Goal: Task Accomplishment & Management: Complete application form

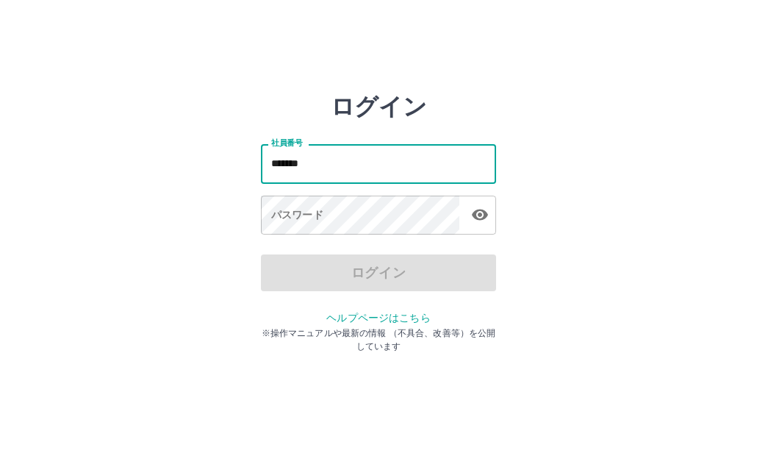
type input "*******"
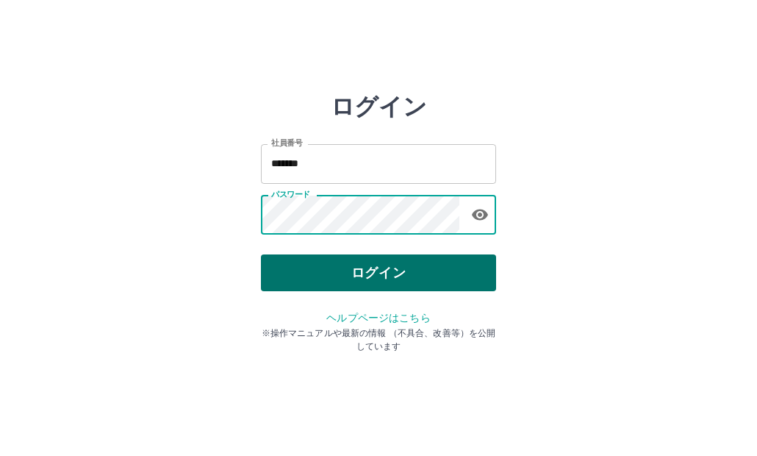
click at [369, 266] on button "ログイン" at bounding box center [378, 272] width 235 height 37
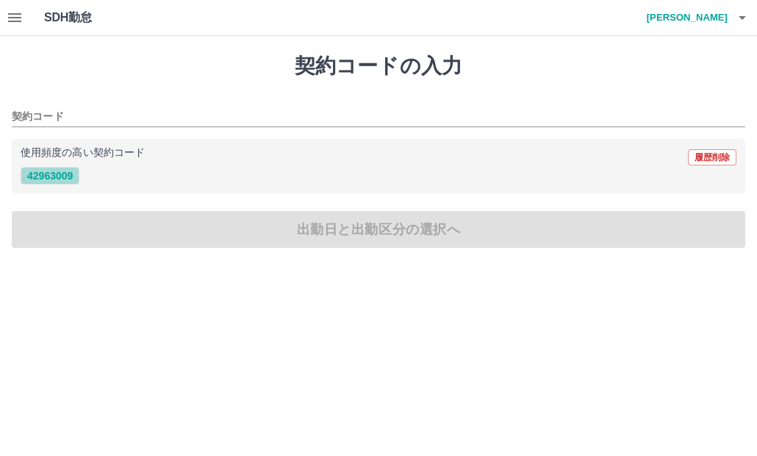
click at [68, 174] on button "42963009" at bounding box center [50, 176] width 59 height 18
type input "********"
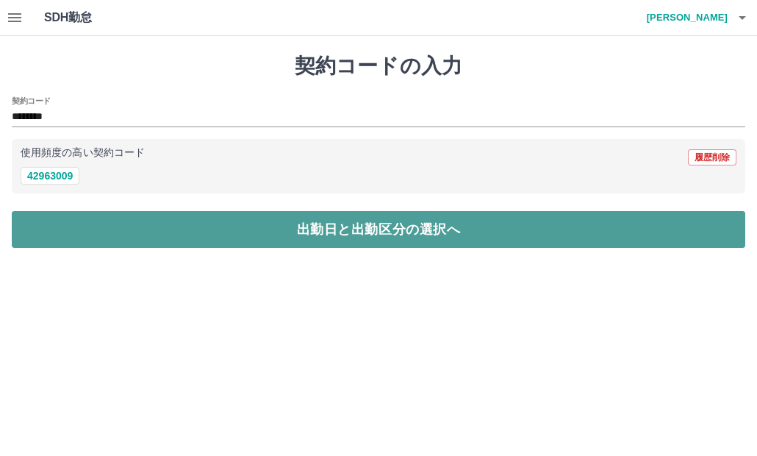
click at [375, 229] on button "出勤日と出勤区分の選択へ" at bounding box center [379, 229] width 734 height 37
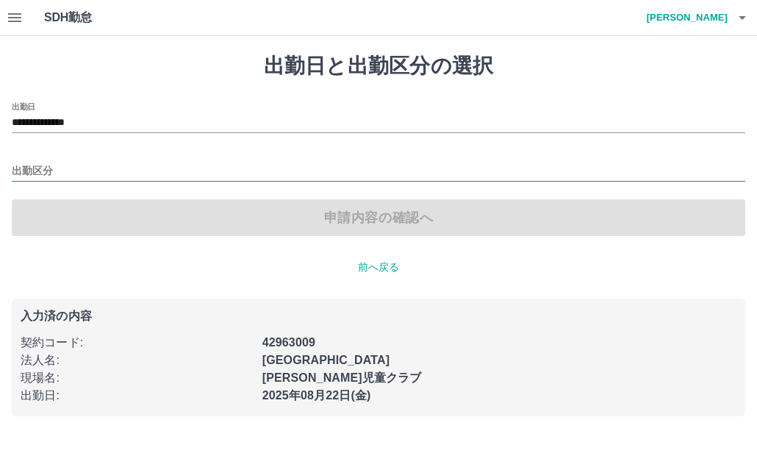
click at [72, 166] on input "出勤区分" at bounding box center [379, 172] width 734 height 18
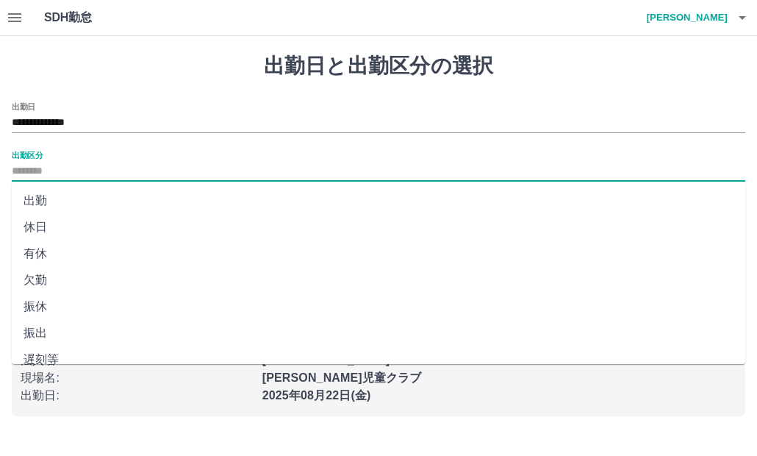
drag, startPoint x: 58, startPoint y: 202, endPoint x: 127, endPoint y: 196, distance: 69.4
click at [58, 201] on li "出勤" at bounding box center [379, 201] width 734 height 26
type input "**"
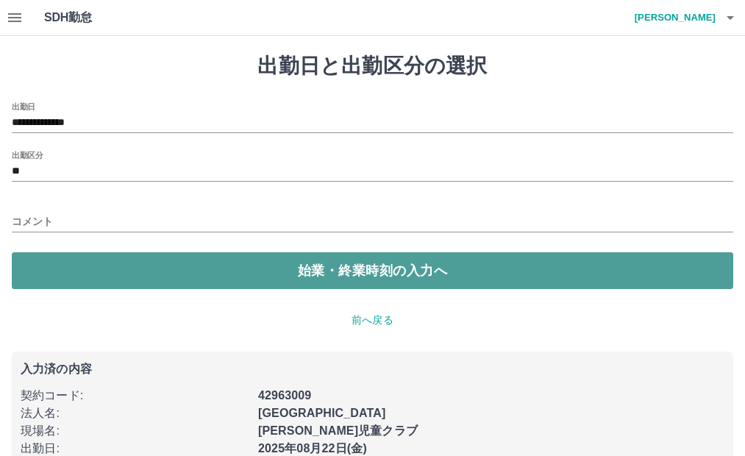
click at [380, 265] on button "始業・終業時刻の入力へ" at bounding box center [372, 270] width 721 height 37
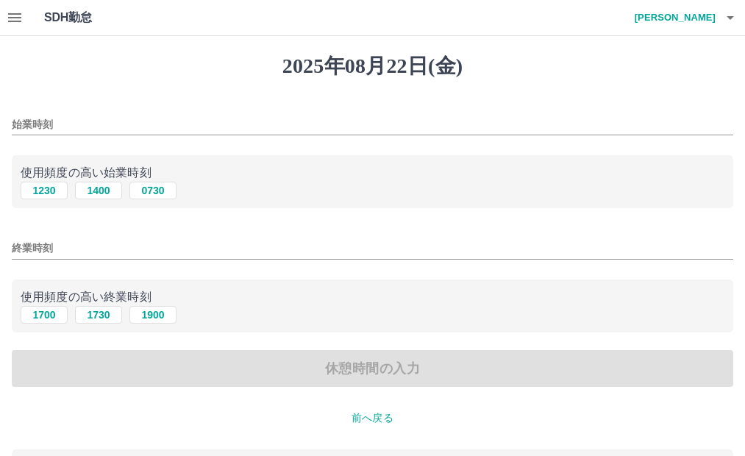
click at [72, 121] on input "始業時刻" at bounding box center [372, 124] width 721 height 21
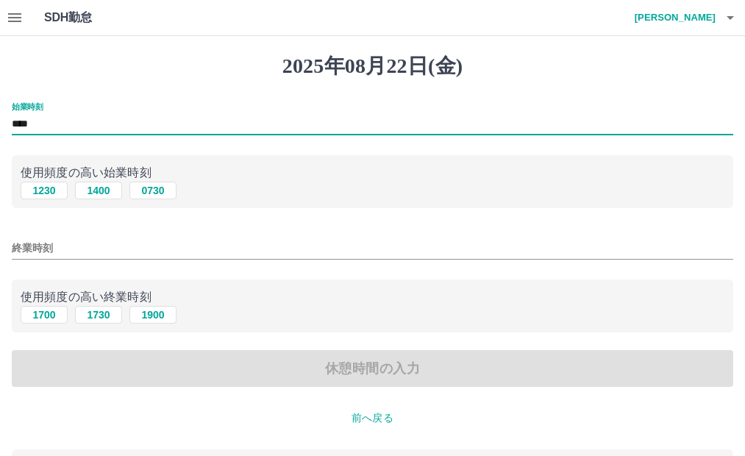
type input "****"
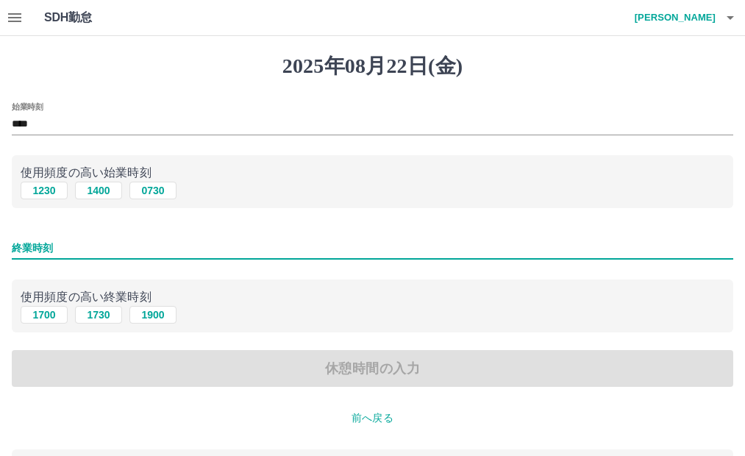
click at [51, 252] on input "終業時刻" at bounding box center [372, 248] width 721 height 21
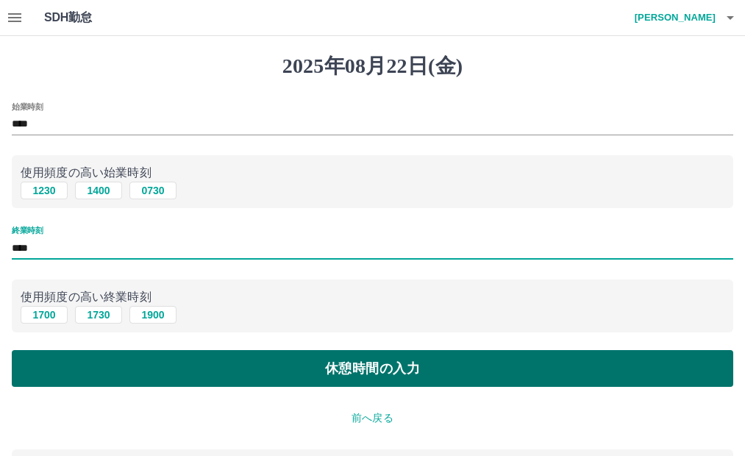
type input "****"
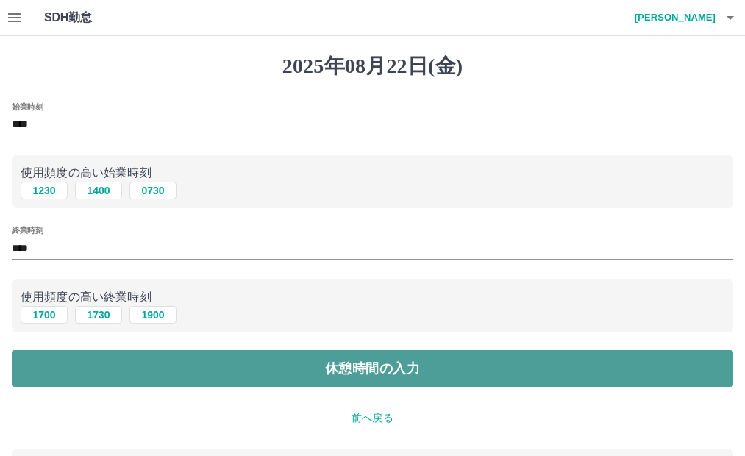
click at [386, 371] on button "休憩時間の入力" at bounding box center [372, 368] width 721 height 37
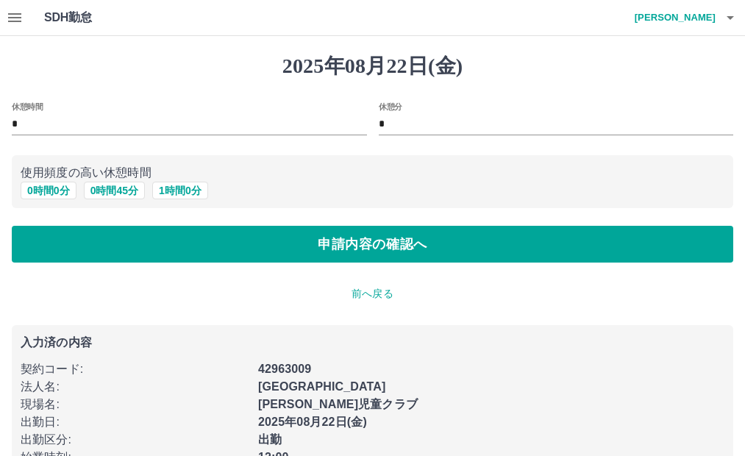
click at [378, 295] on p "前へ戻る" at bounding box center [372, 293] width 721 height 15
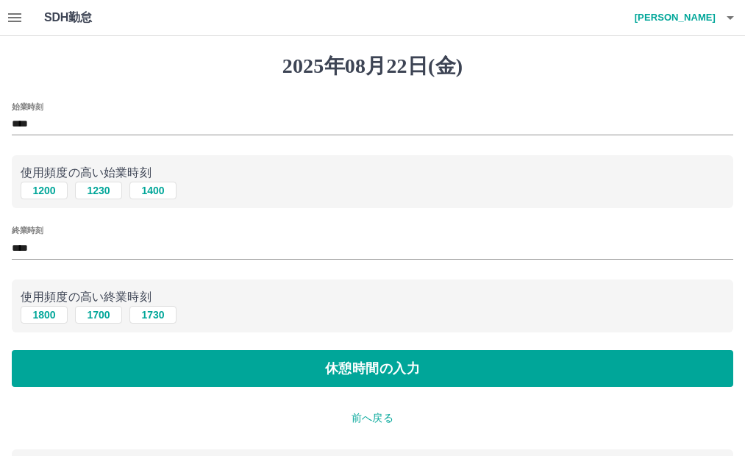
click at [378, 417] on p "前へ戻る" at bounding box center [372, 417] width 721 height 15
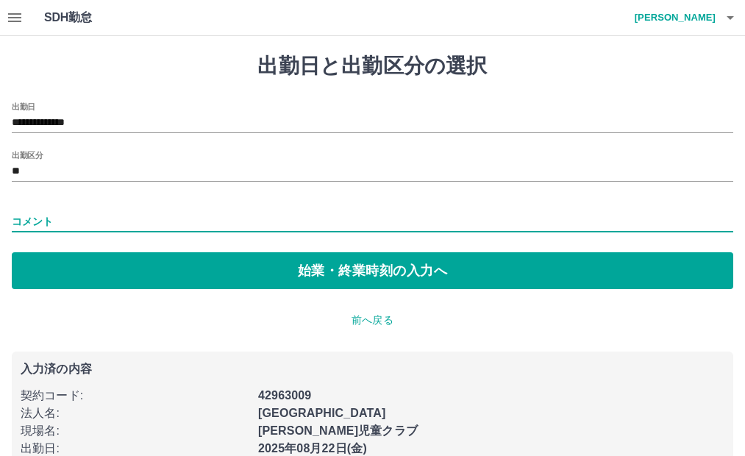
drag, startPoint x: 45, startPoint y: 218, endPoint x: 56, endPoint y: 213, distance: 11.9
click at [51, 215] on input "コメント" at bounding box center [372, 221] width 721 height 21
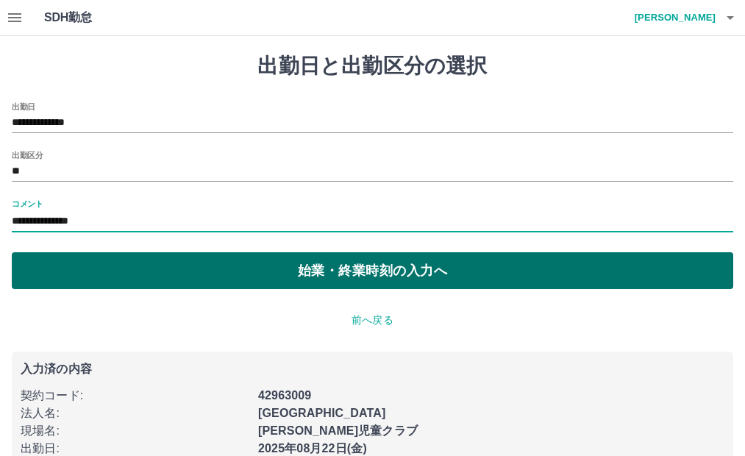
type input "**********"
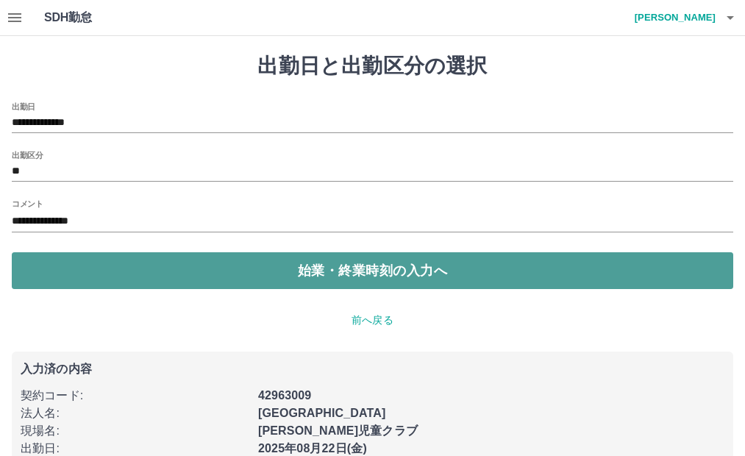
click at [419, 265] on button "始業・終業時刻の入力へ" at bounding box center [372, 270] width 721 height 37
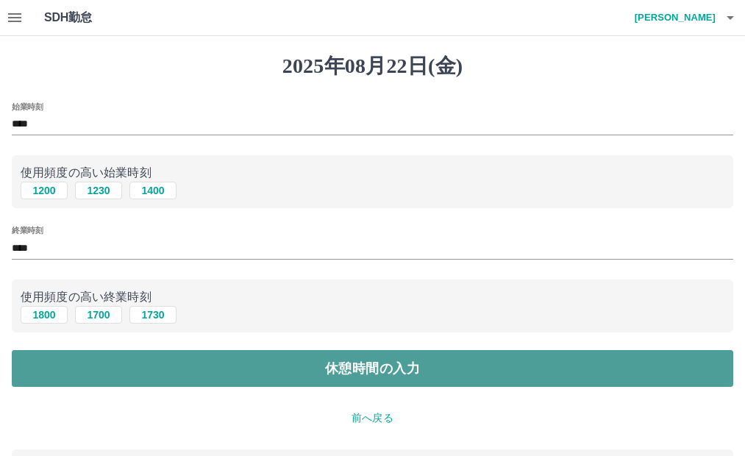
click at [374, 362] on button "休憩時間の入力" at bounding box center [372, 368] width 721 height 37
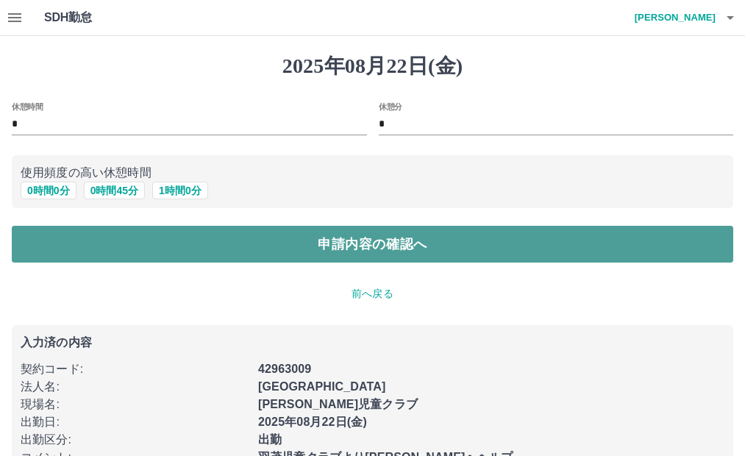
click at [386, 246] on button "申請内容の確認へ" at bounding box center [372, 244] width 721 height 37
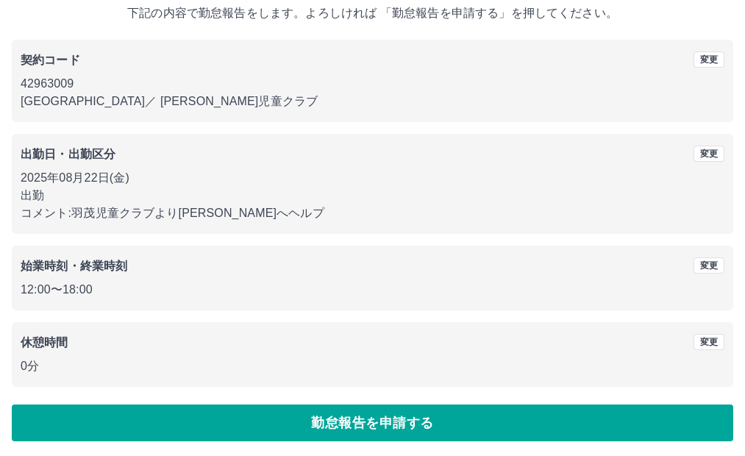
scroll to position [95, 0]
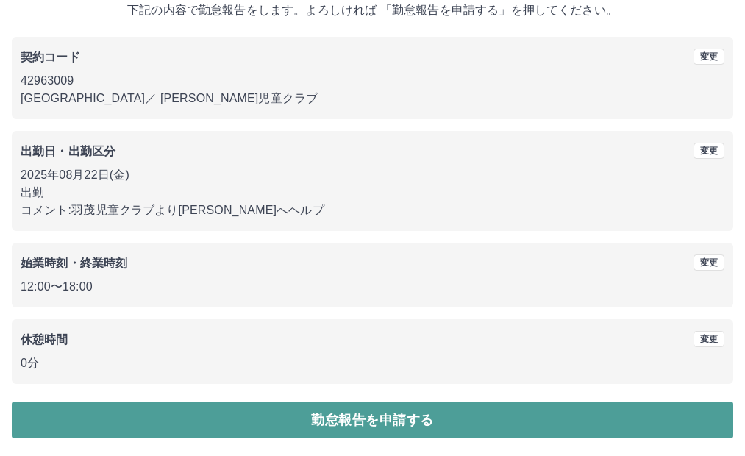
click at [404, 421] on button "勤怠報告を申請する" at bounding box center [372, 419] width 721 height 37
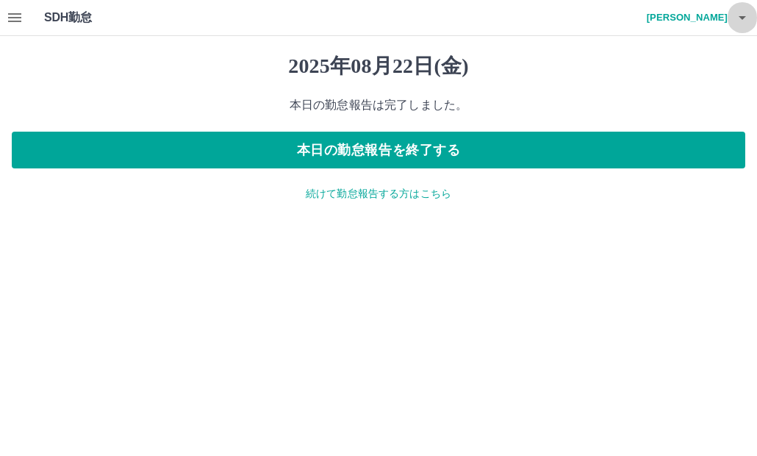
click at [743, 15] on icon "button" at bounding box center [743, 18] width 18 height 18
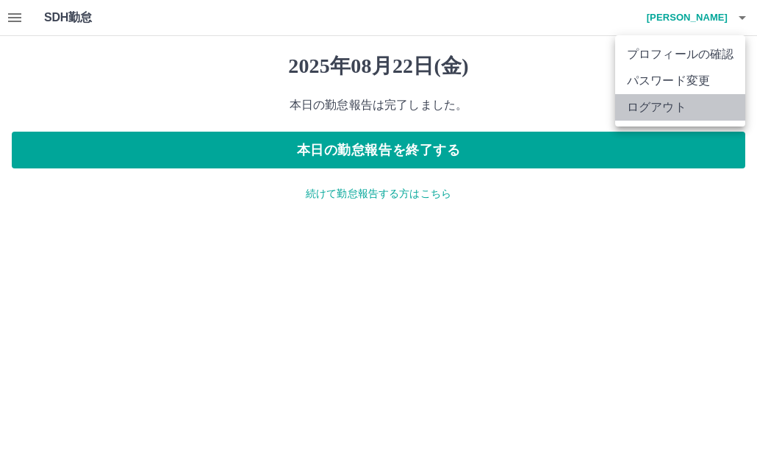
click at [682, 105] on li "ログアウト" at bounding box center [680, 107] width 130 height 26
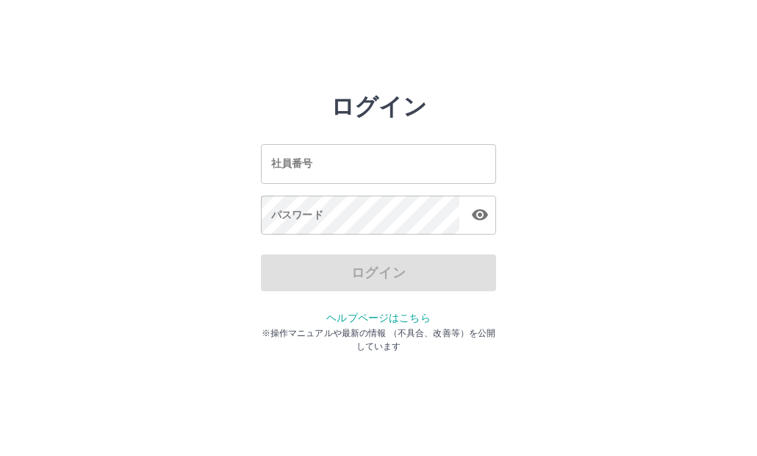
click at [375, 157] on input "社員番号" at bounding box center [378, 163] width 235 height 39
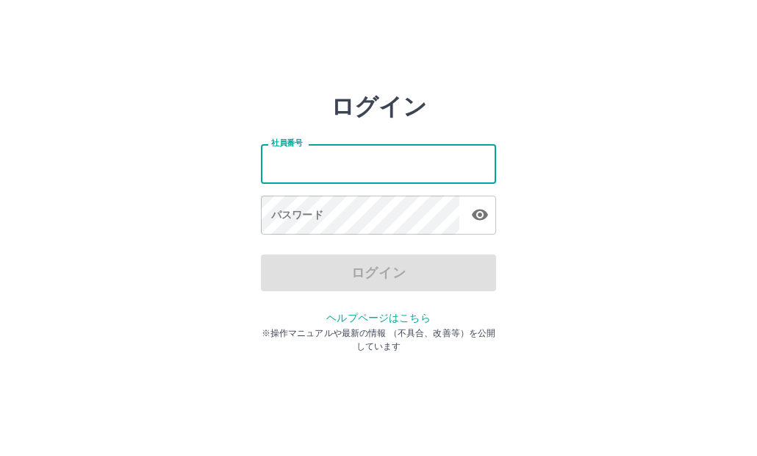
type input "*******"
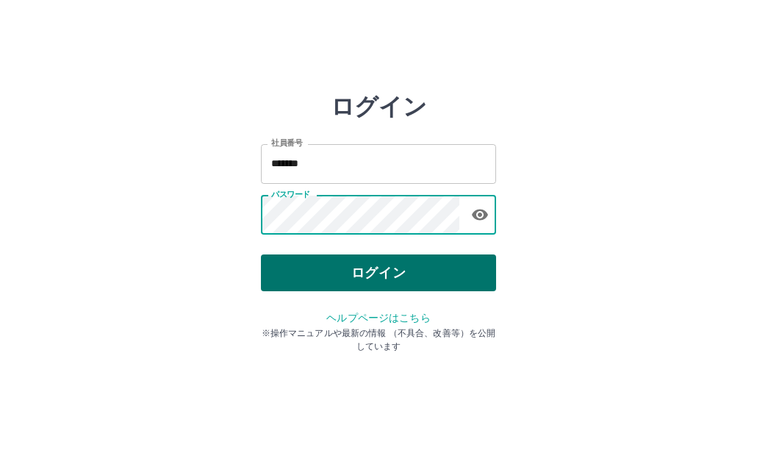
click at [401, 270] on button "ログイン" at bounding box center [378, 272] width 235 height 37
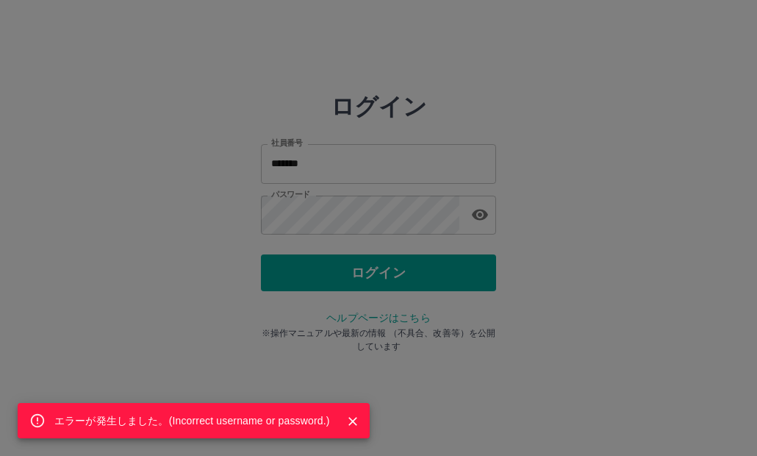
click at [561, 340] on div "エラーが発生しました。( Incorrect username or password. )" at bounding box center [378, 228] width 757 height 456
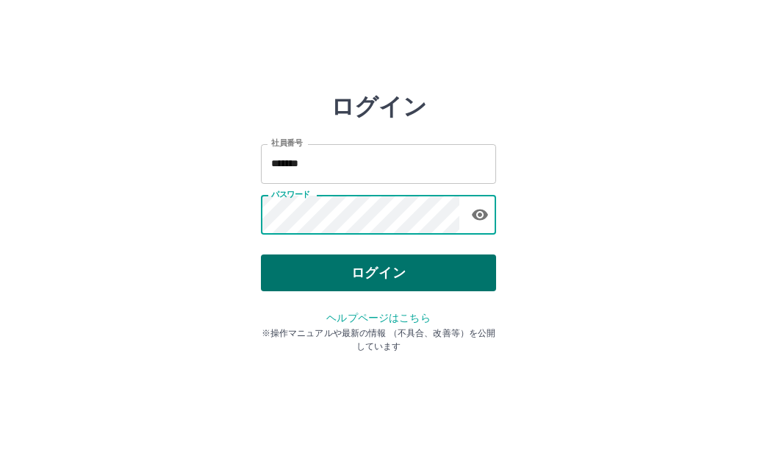
click at [368, 263] on button "ログイン" at bounding box center [378, 272] width 235 height 37
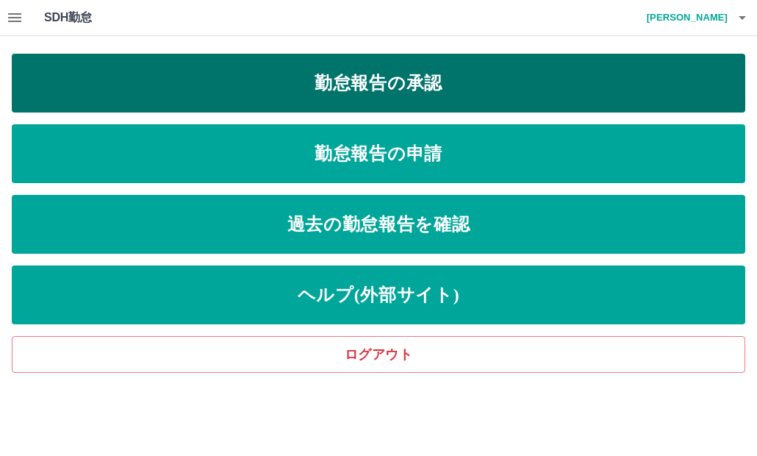
click at [406, 74] on link "勤怠報告の承認" at bounding box center [379, 83] width 734 height 59
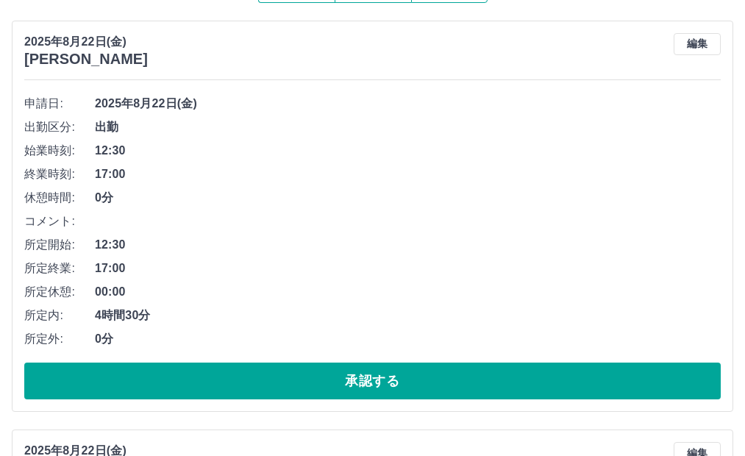
scroll to position [147, 0]
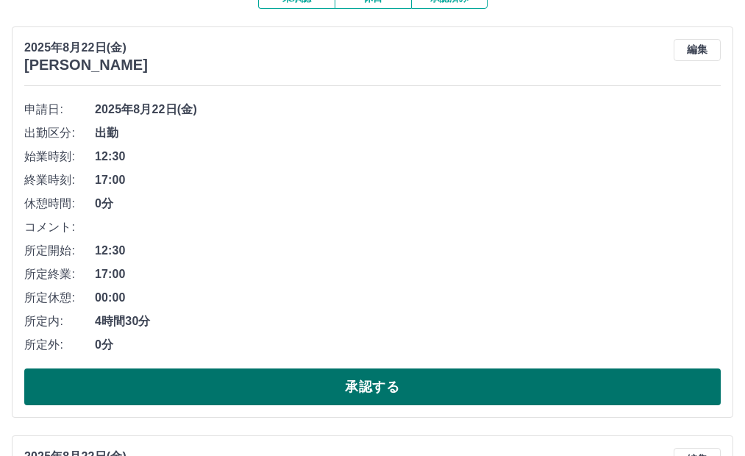
click at [368, 385] on button "承認する" at bounding box center [372, 386] width 696 height 37
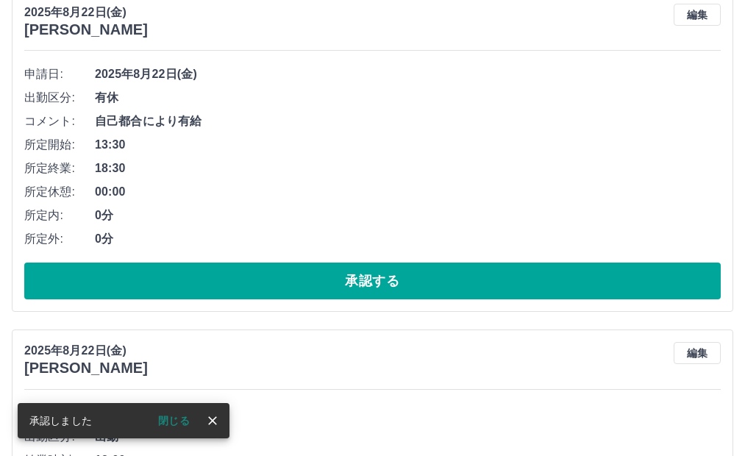
scroll to position [662, 0]
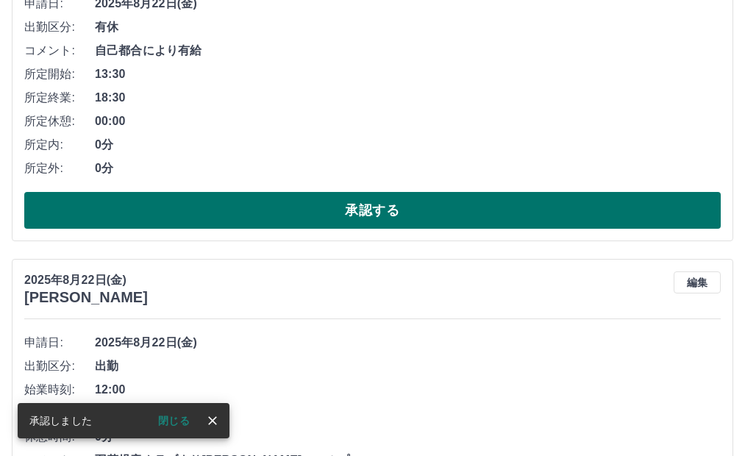
click at [340, 212] on button "承認する" at bounding box center [372, 210] width 696 height 37
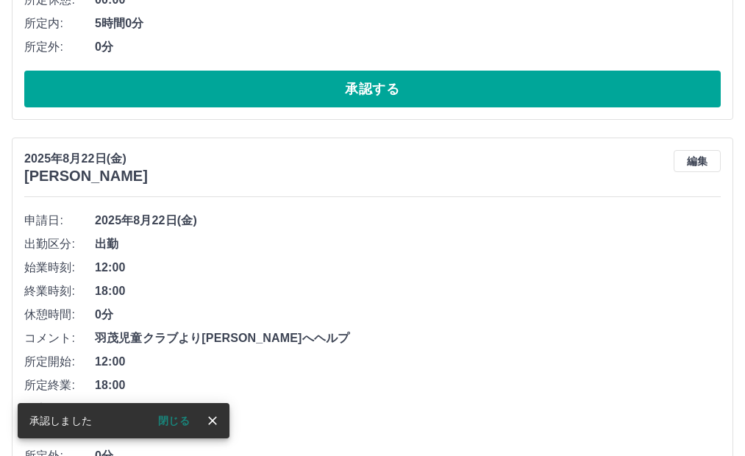
scroll to position [471, 0]
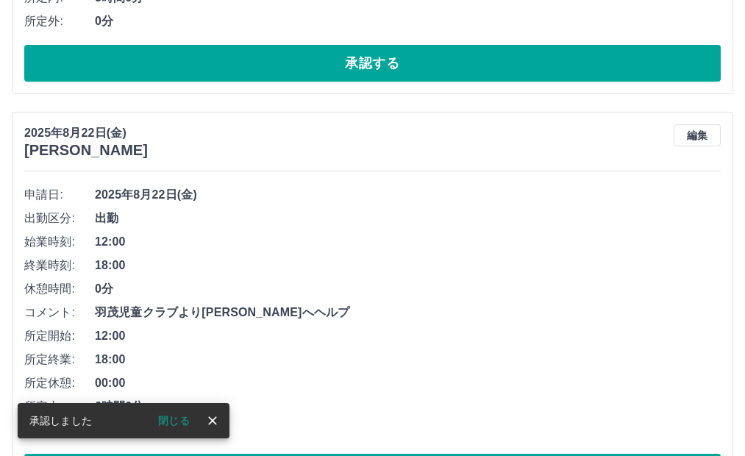
click at [211, 415] on icon "close" at bounding box center [212, 420] width 15 height 15
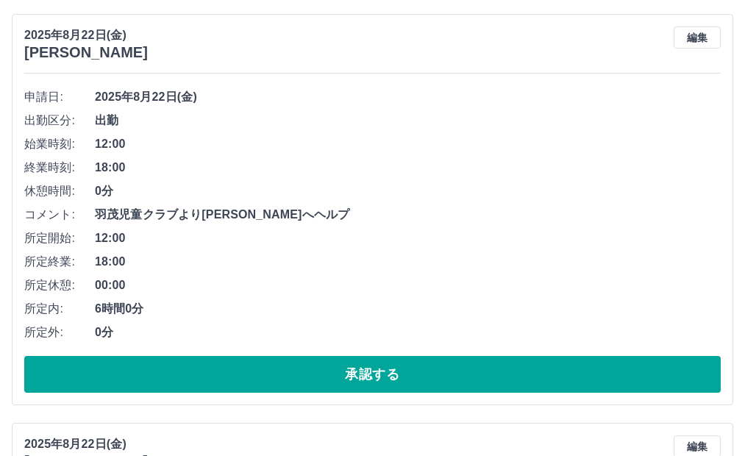
scroll to position [618, 0]
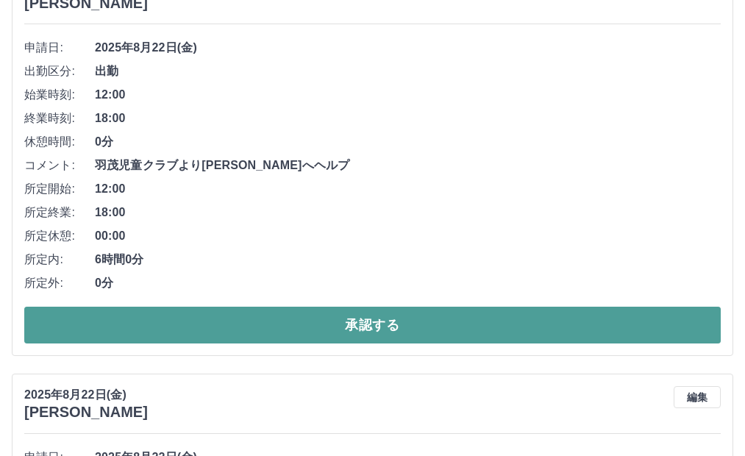
click at [385, 324] on button "承認する" at bounding box center [372, 325] width 696 height 37
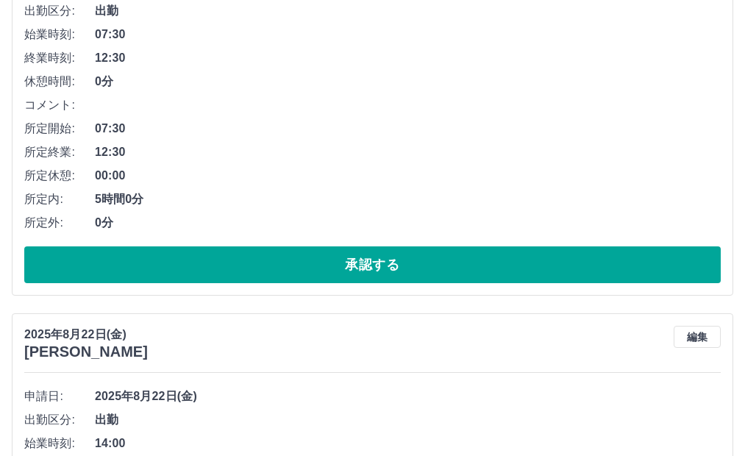
scroll to position [282, 0]
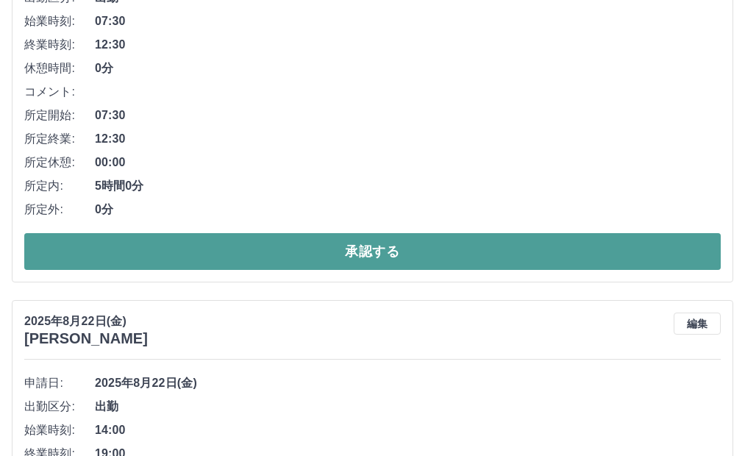
click at [386, 254] on button "承認する" at bounding box center [372, 251] width 696 height 37
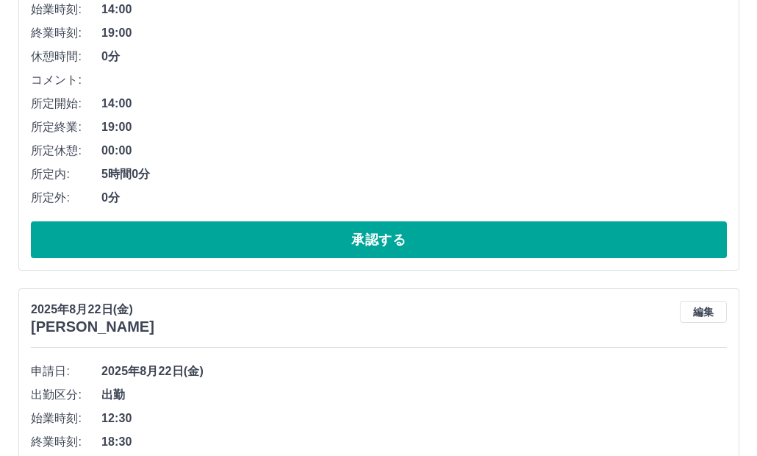
scroll to position [0, 0]
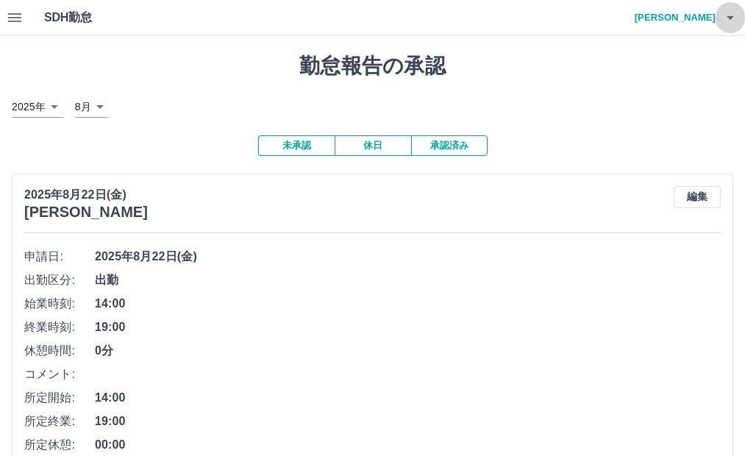
click at [728, 15] on icon "button" at bounding box center [730, 18] width 18 height 18
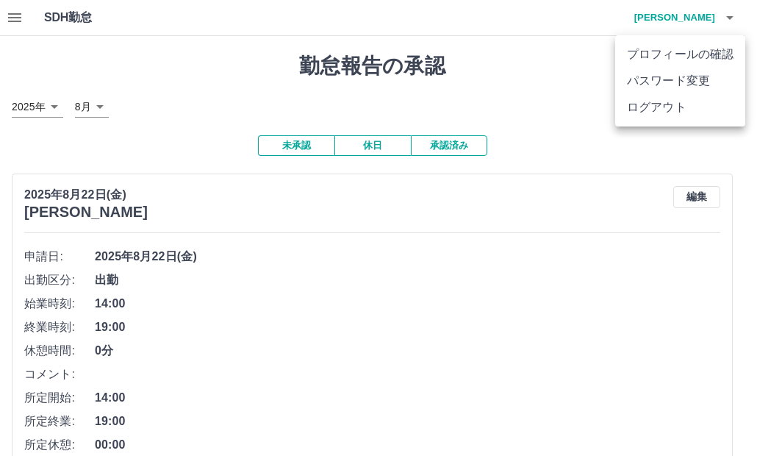
click at [662, 107] on li "ログアウト" at bounding box center [680, 107] width 130 height 26
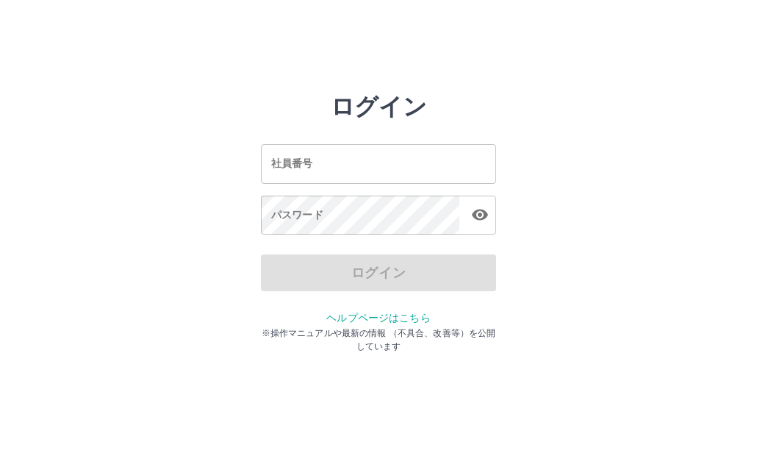
click at [356, 160] on input "社員番号" at bounding box center [378, 163] width 235 height 39
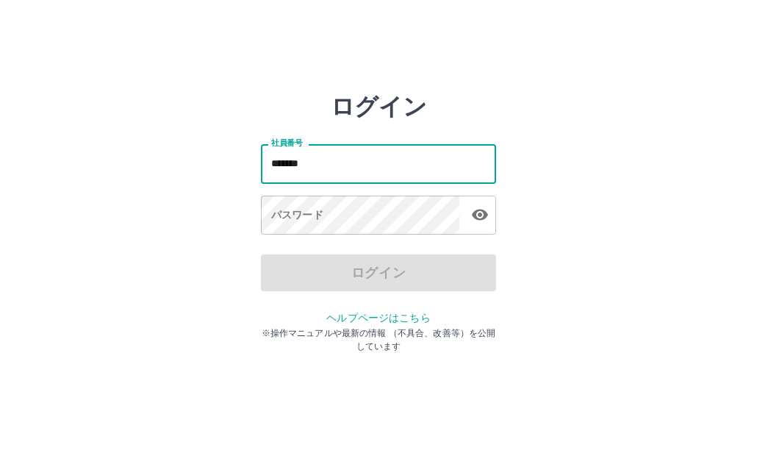
type input "*******"
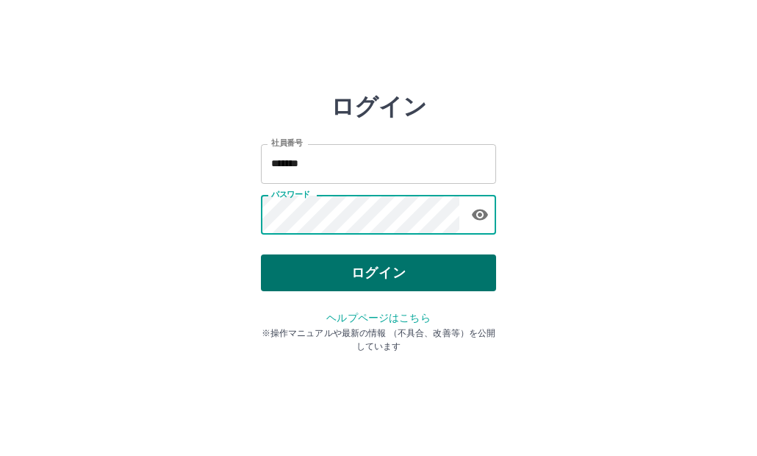
click at [330, 278] on button "ログイン" at bounding box center [378, 272] width 235 height 37
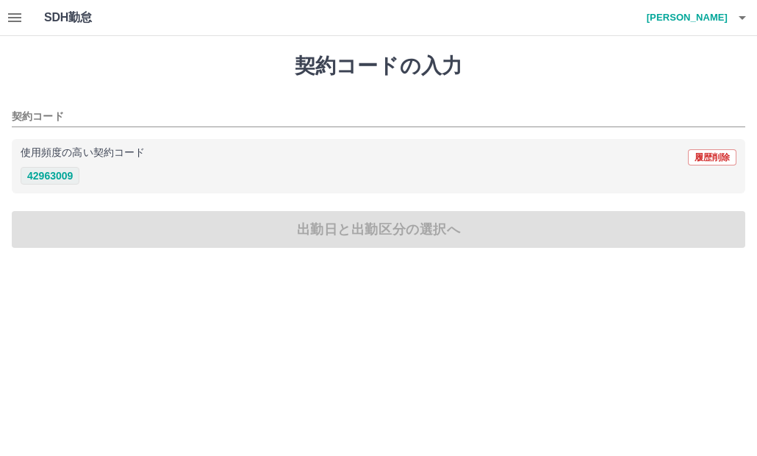
click at [65, 174] on button "42963009" at bounding box center [50, 176] width 59 height 18
type input "********"
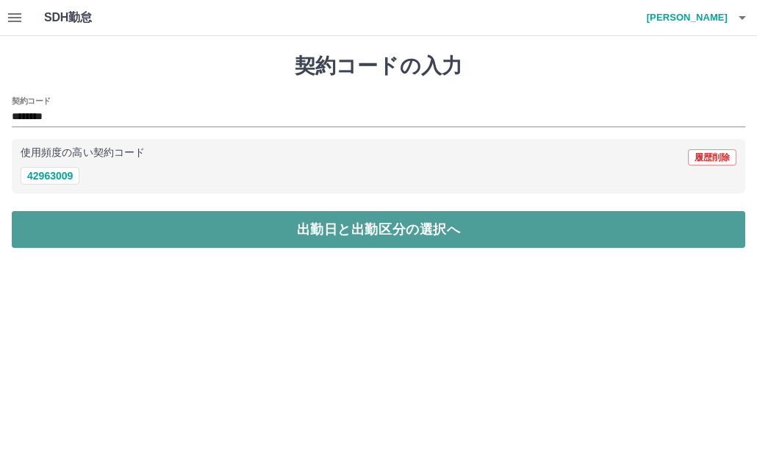
click at [335, 227] on button "出勤日と出勤区分の選択へ" at bounding box center [379, 229] width 734 height 37
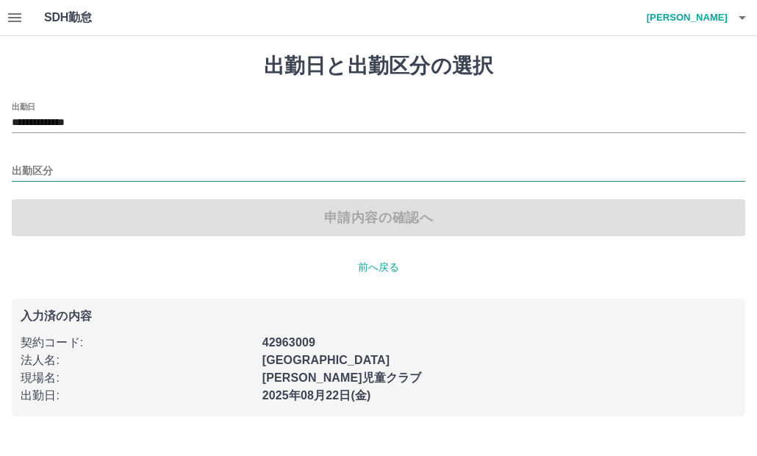
click at [32, 171] on input "出勤区分" at bounding box center [379, 172] width 734 height 18
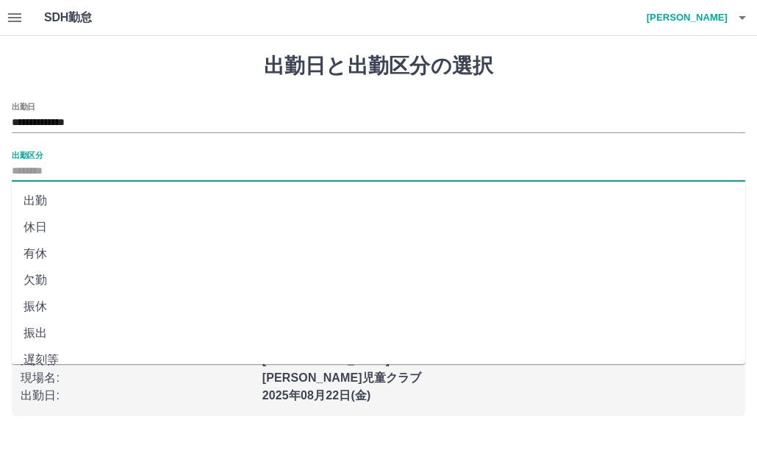
click at [40, 199] on li "出勤" at bounding box center [379, 201] width 734 height 26
type input "**"
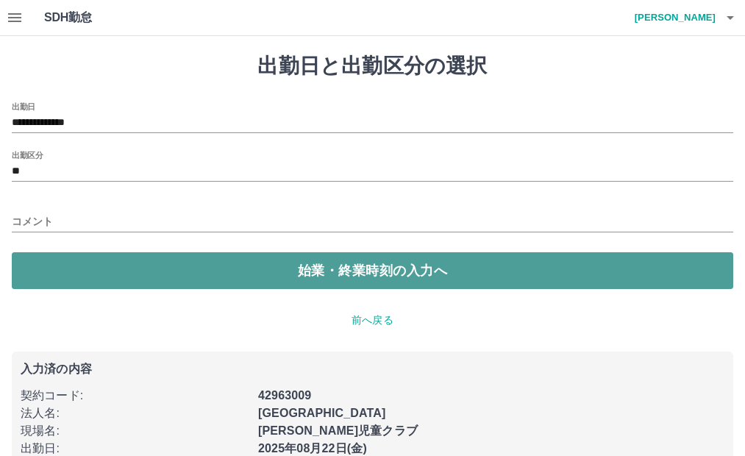
click at [355, 269] on button "始業・終業時刻の入力へ" at bounding box center [372, 270] width 721 height 37
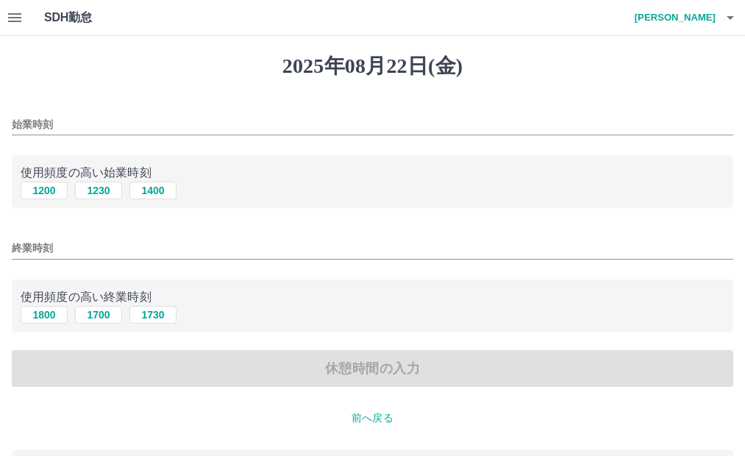
click at [68, 115] on input "始業時刻" at bounding box center [372, 124] width 721 height 21
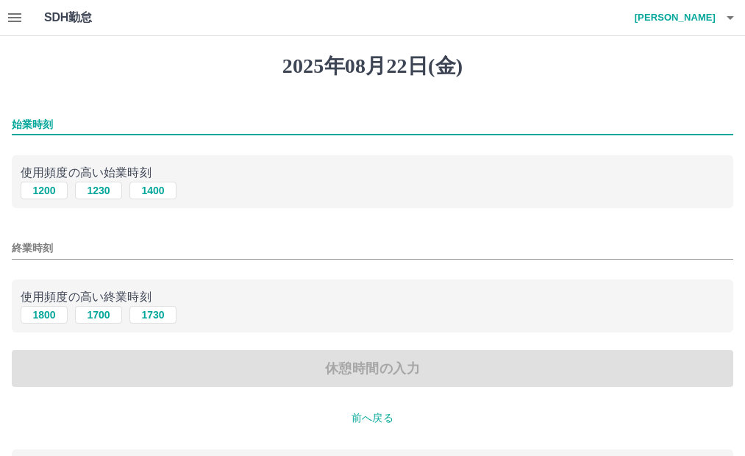
type input "***"
click at [93, 246] on input "終業時刻" at bounding box center [372, 248] width 721 height 21
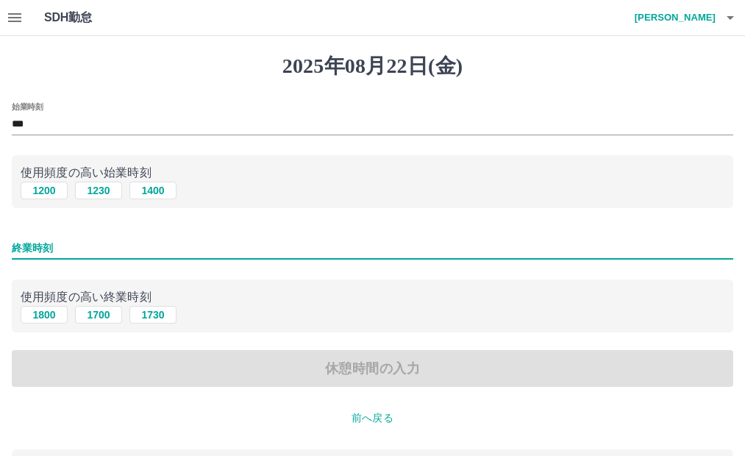
type input "****"
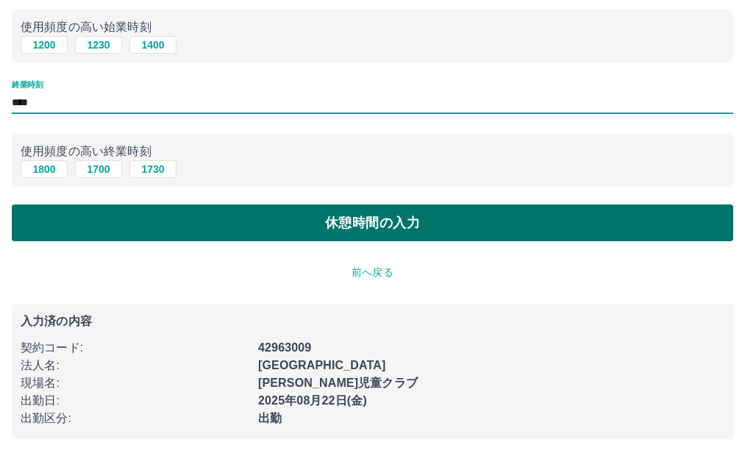
scroll to position [147, 0]
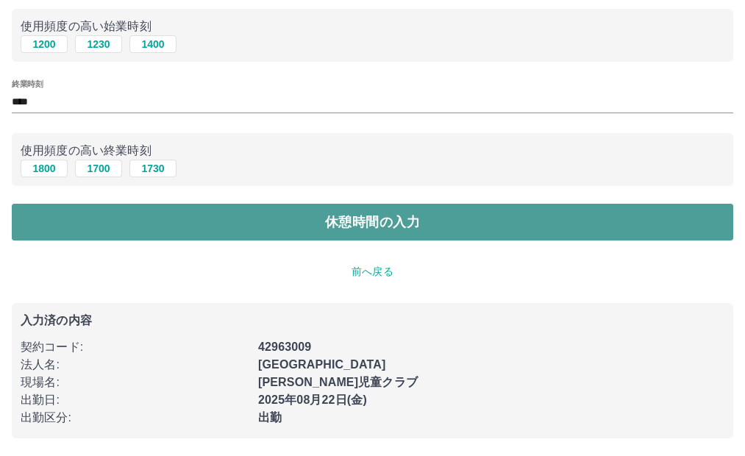
click at [374, 216] on button "休憩時間の入力" at bounding box center [372, 222] width 721 height 37
type input "****"
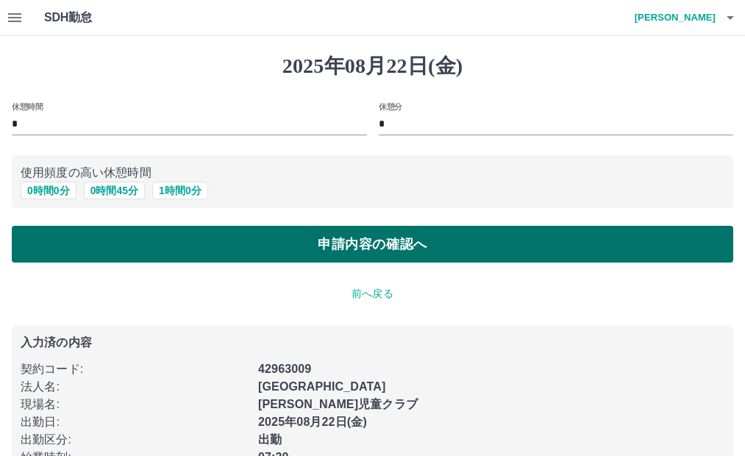
click at [375, 241] on button "申請内容の確認へ" at bounding box center [372, 244] width 721 height 37
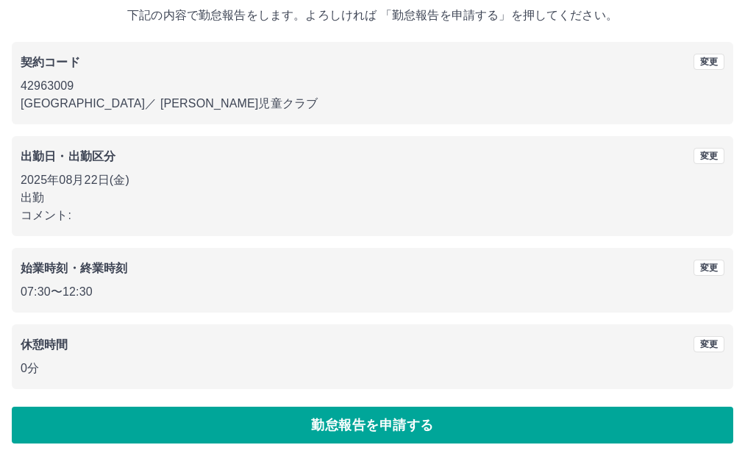
scroll to position [95, 0]
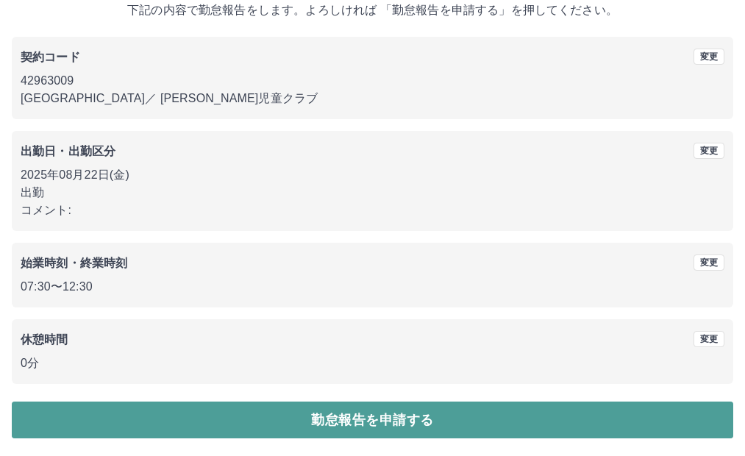
click at [421, 410] on button "勤怠報告を申請する" at bounding box center [372, 419] width 721 height 37
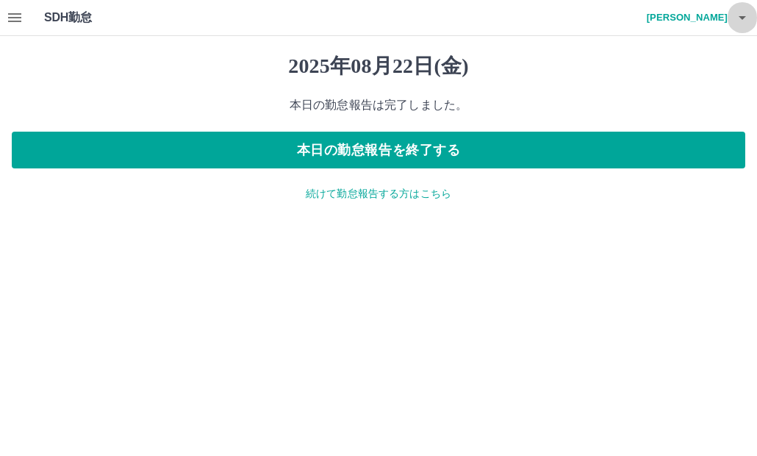
click at [740, 15] on icon "button" at bounding box center [743, 18] width 18 height 18
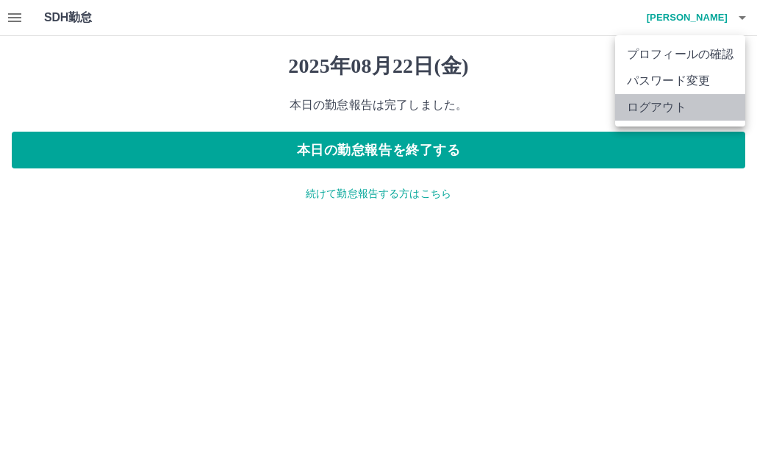
click at [652, 110] on li "ログアウト" at bounding box center [680, 107] width 130 height 26
